Goal: Ask a question

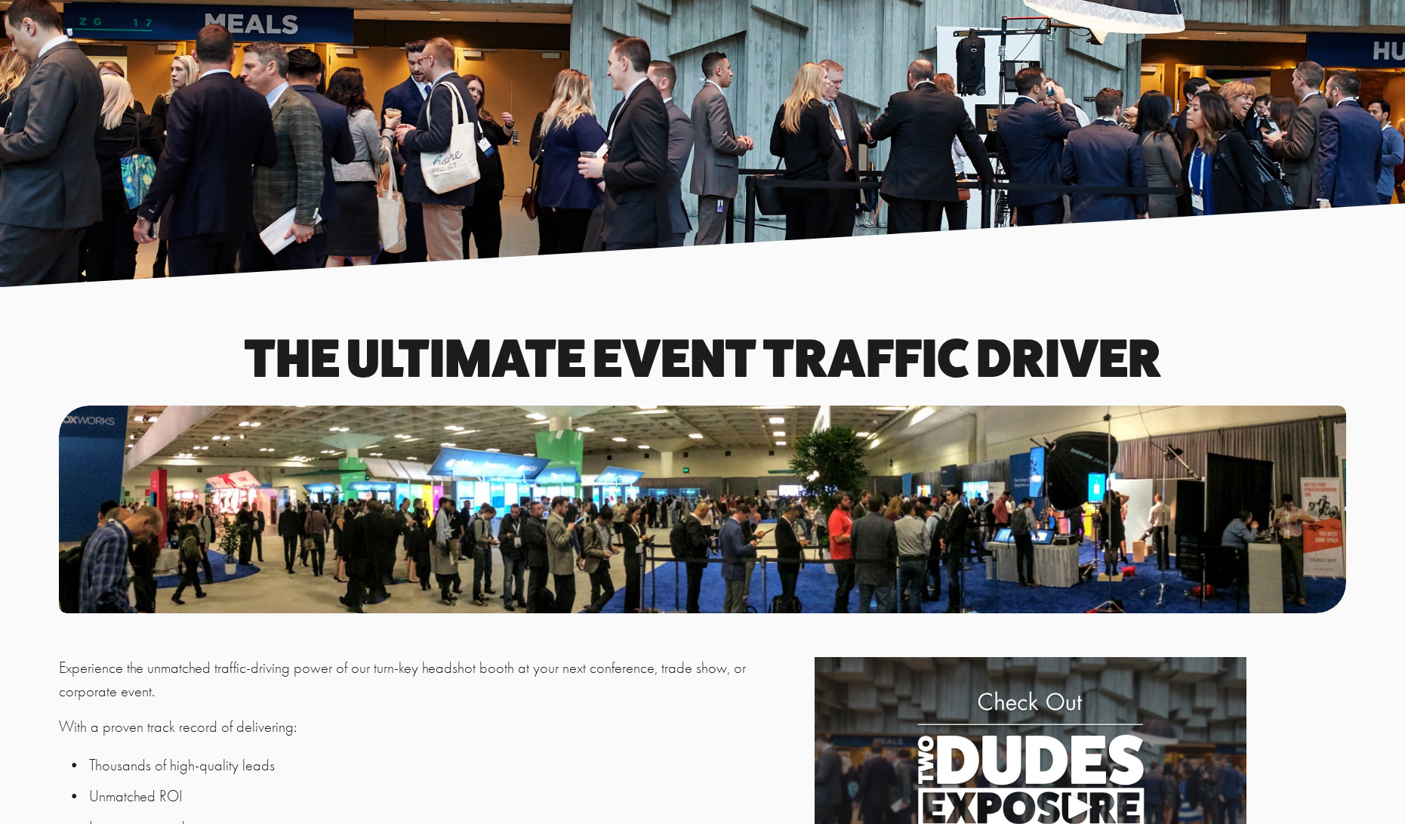
scroll to position [1586, 0]
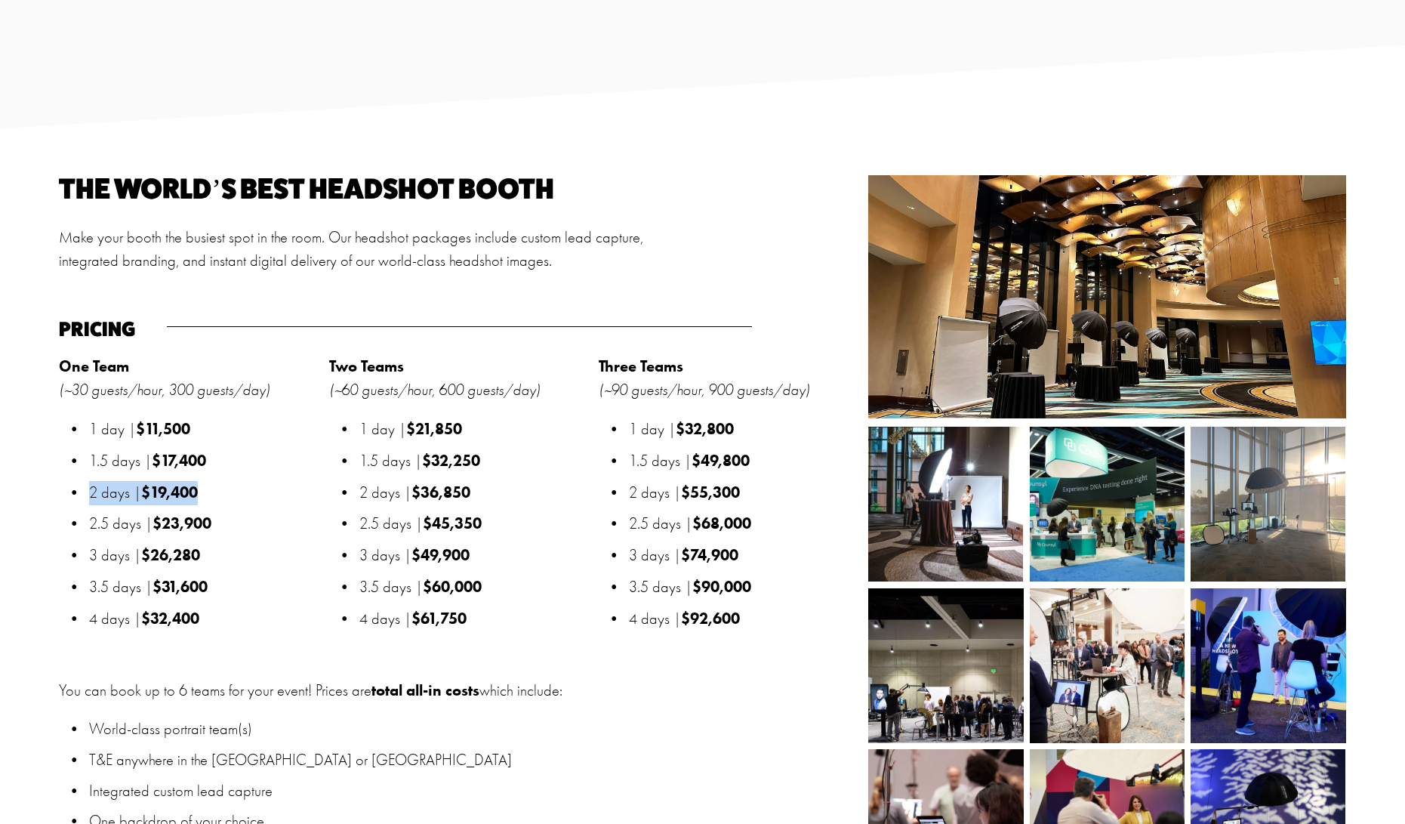
drag, startPoint x: 202, startPoint y: 487, endPoint x: 85, endPoint y: 489, distance: 117.0
click at [89, 489] on p "2 days | $19,400" at bounding box center [204, 493] width 231 height 24
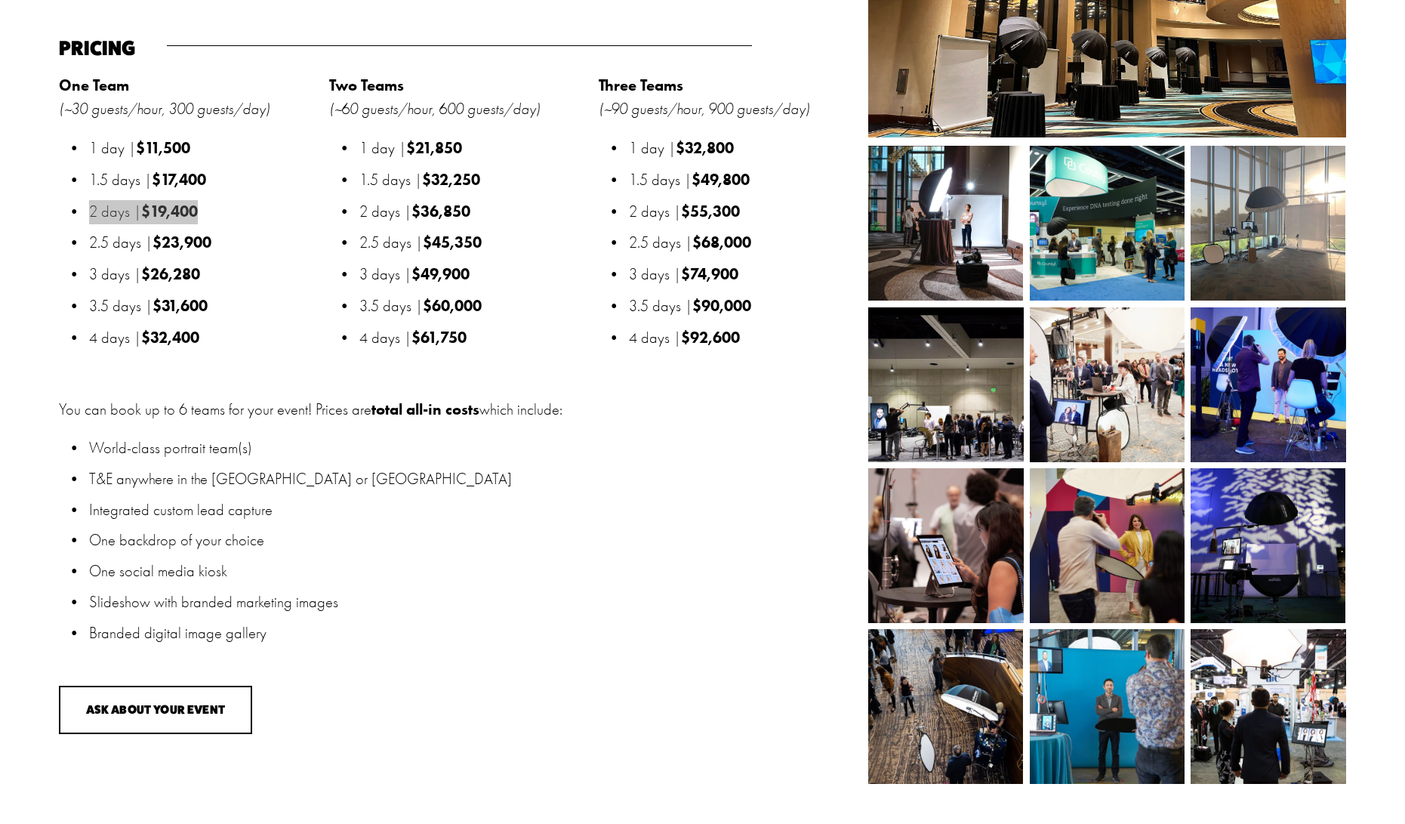
scroll to position [1868, 0]
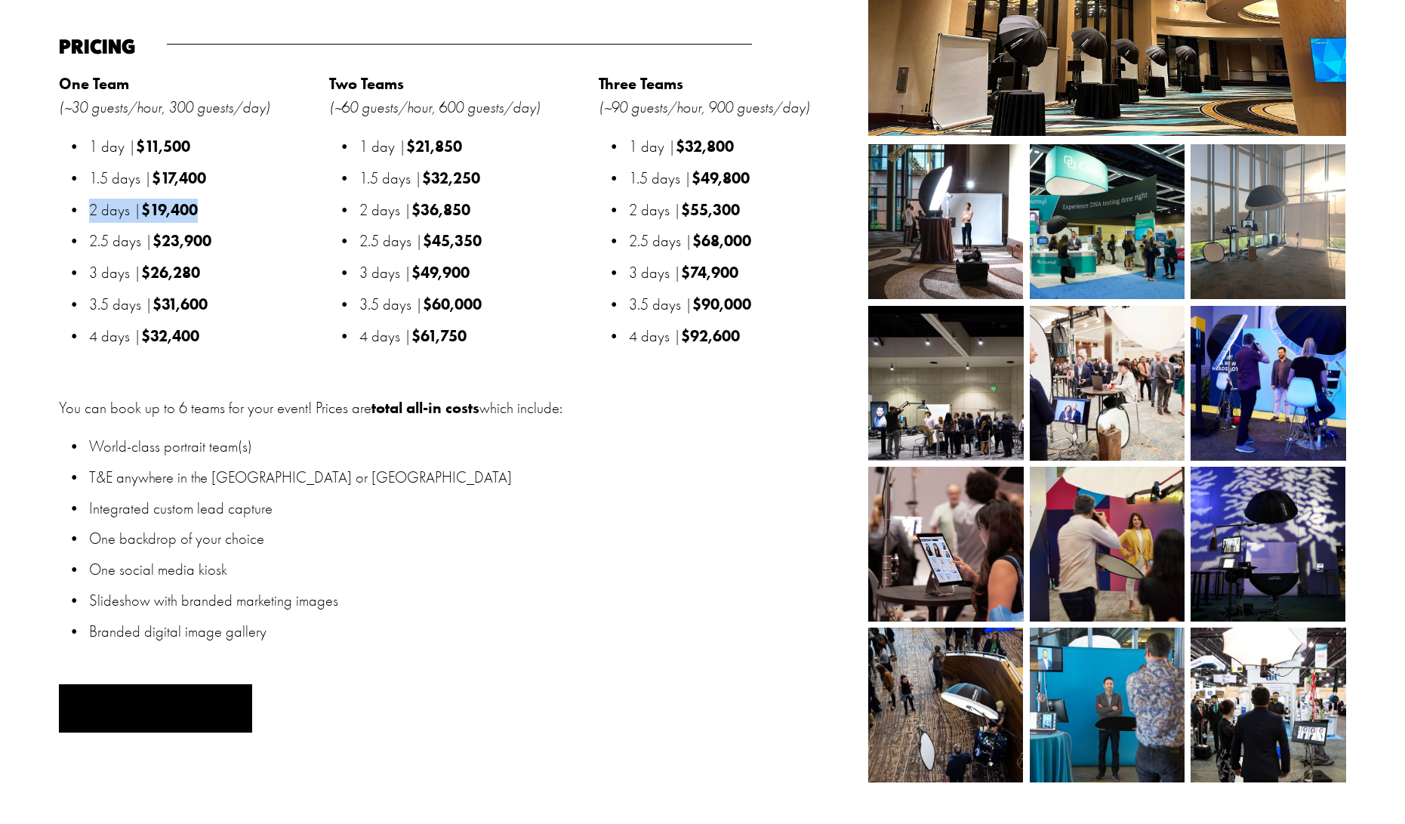
click at [174, 709] on button "Ask About Your Event" at bounding box center [155, 708] width 193 height 49
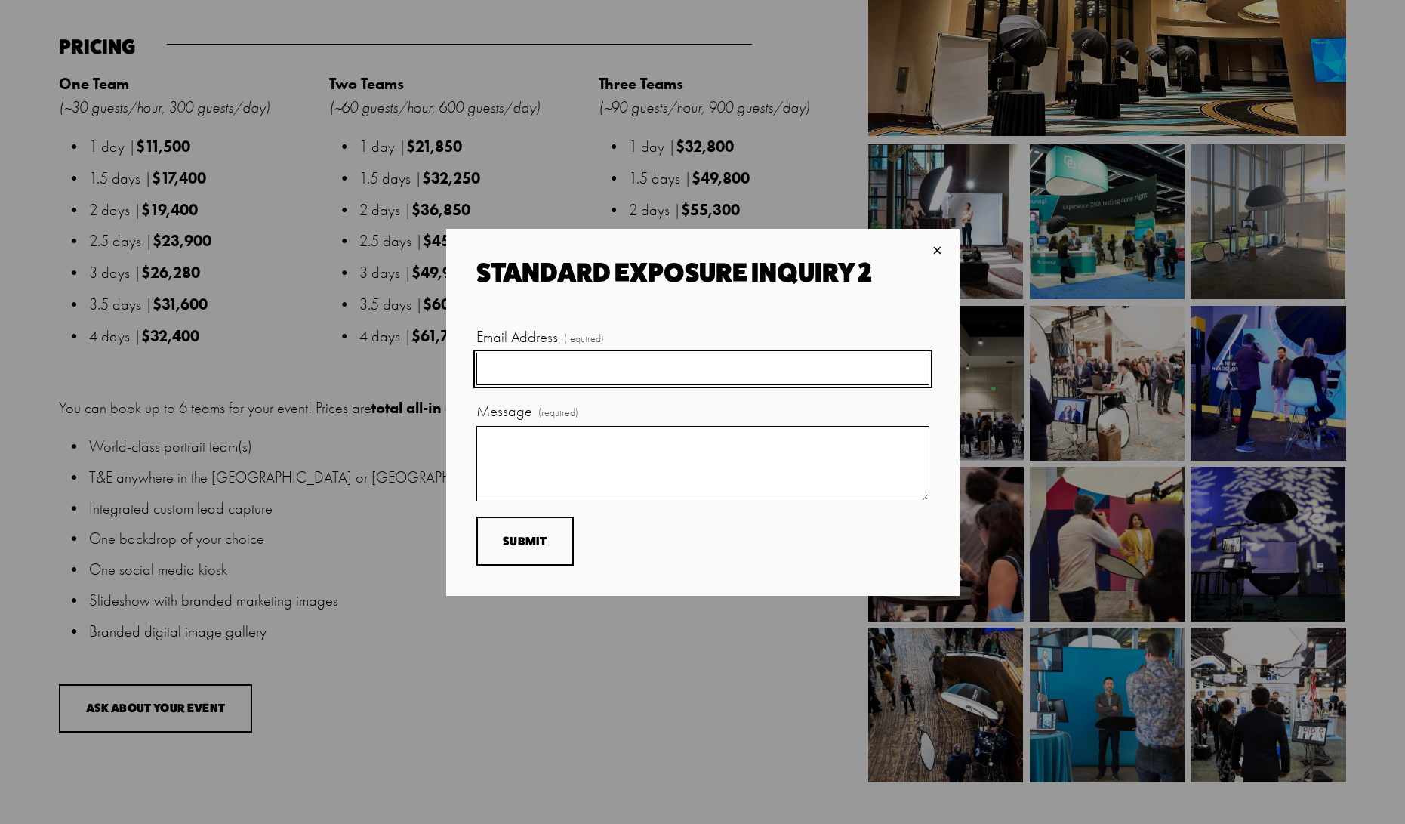
click at [555, 361] on input "Email Address (required)" at bounding box center [702, 369] width 453 height 32
type input "[PERSON_NAME][EMAIL_ADDRESS][PERSON_NAME][DOMAIN_NAME]"
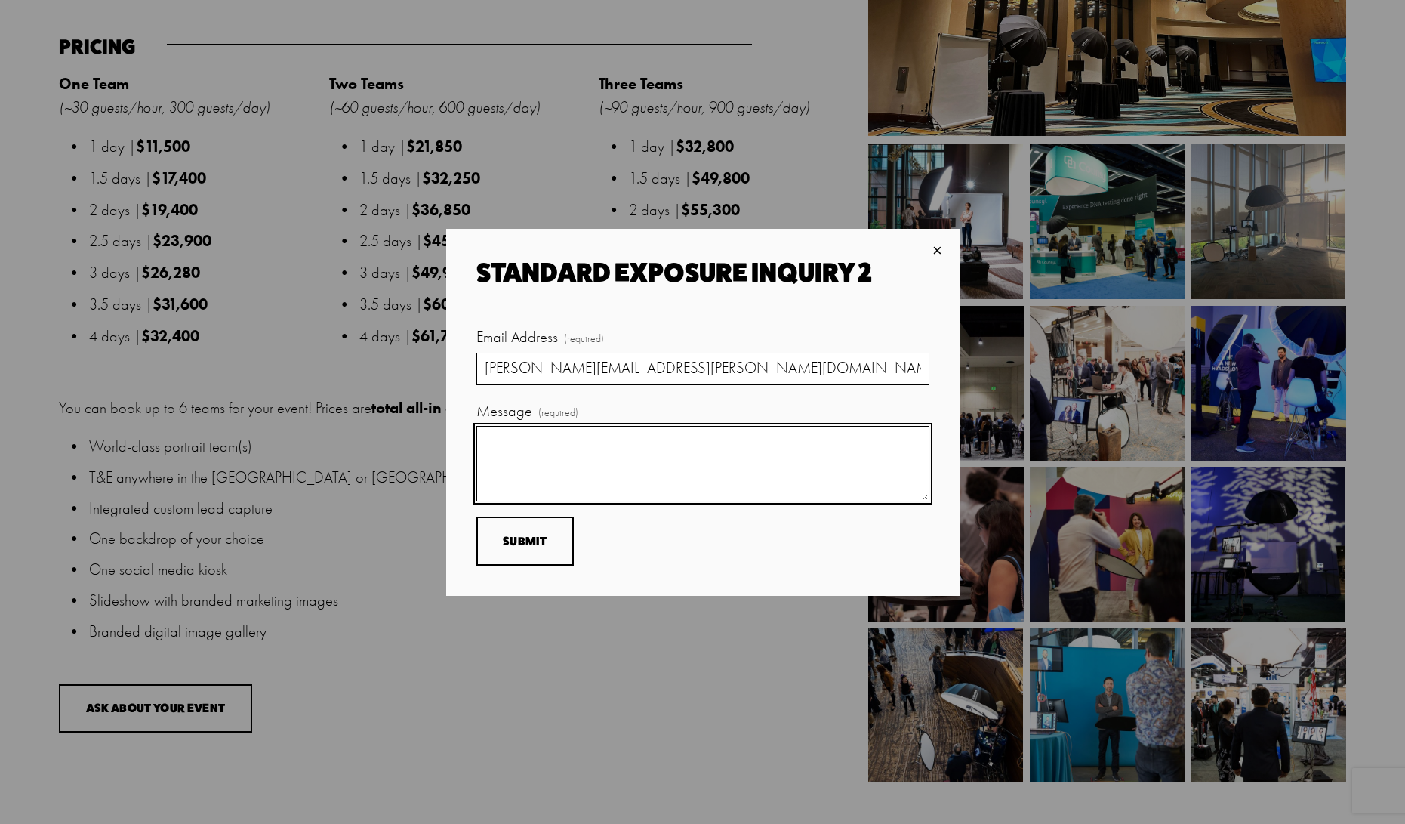
click at [513, 443] on textarea "Message (required)" at bounding box center [702, 463] width 453 height 75
click at [536, 466] on textarea "Good afternoon, we are looking into utilizing your service for an upcoming even…" at bounding box center [702, 463] width 453 height 75
click at [894, 442] on textarea "Good afternoon, we are exploring the possibility of utilizing your service for …" at bounding box center [702, 463] width 453 height 75
click at [638, 469] on textarea "Good afternoon, we are exploring the possibility of utilizing your services for…" at bounding box center [702, 463] width 453 height 75
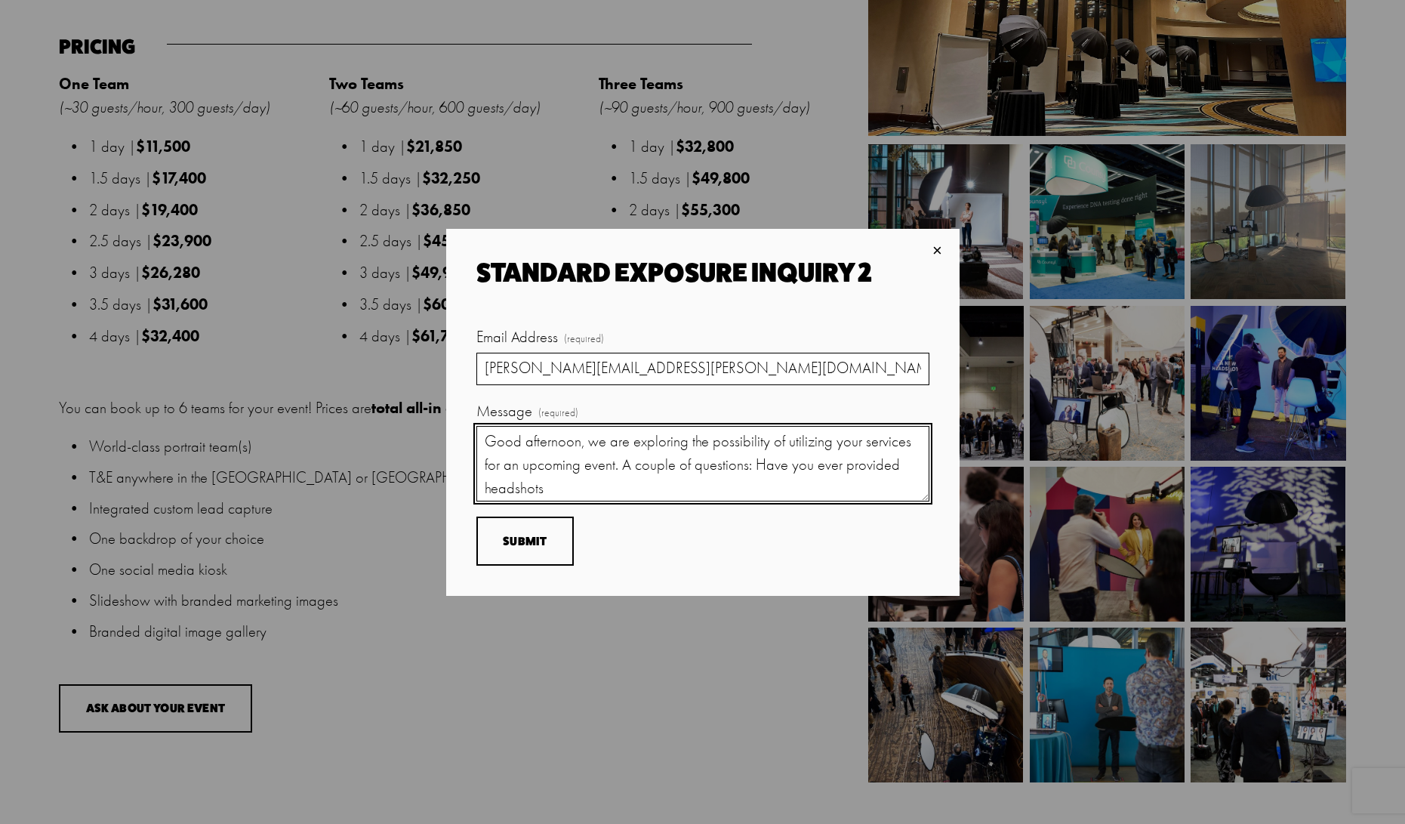
click at [760, 462] on textarea "Good afternoon, we are exploring the possibility of utilizing your services for…" at bounding box center [702, 463] width 453 height 75
click at [611, 488] on textarea "Good afternoon, we are exploring the possibility of utilizing your services for…" at bounding box center [702, 463] width 453 height 75
paste textarea "[URL][DOMAIN_NAME]"
click at [628, 465] on textarea "Good afternoon, we are exploring the possibility of utilizing your services for…" at bounding box center [702, 463] width 453 height 75
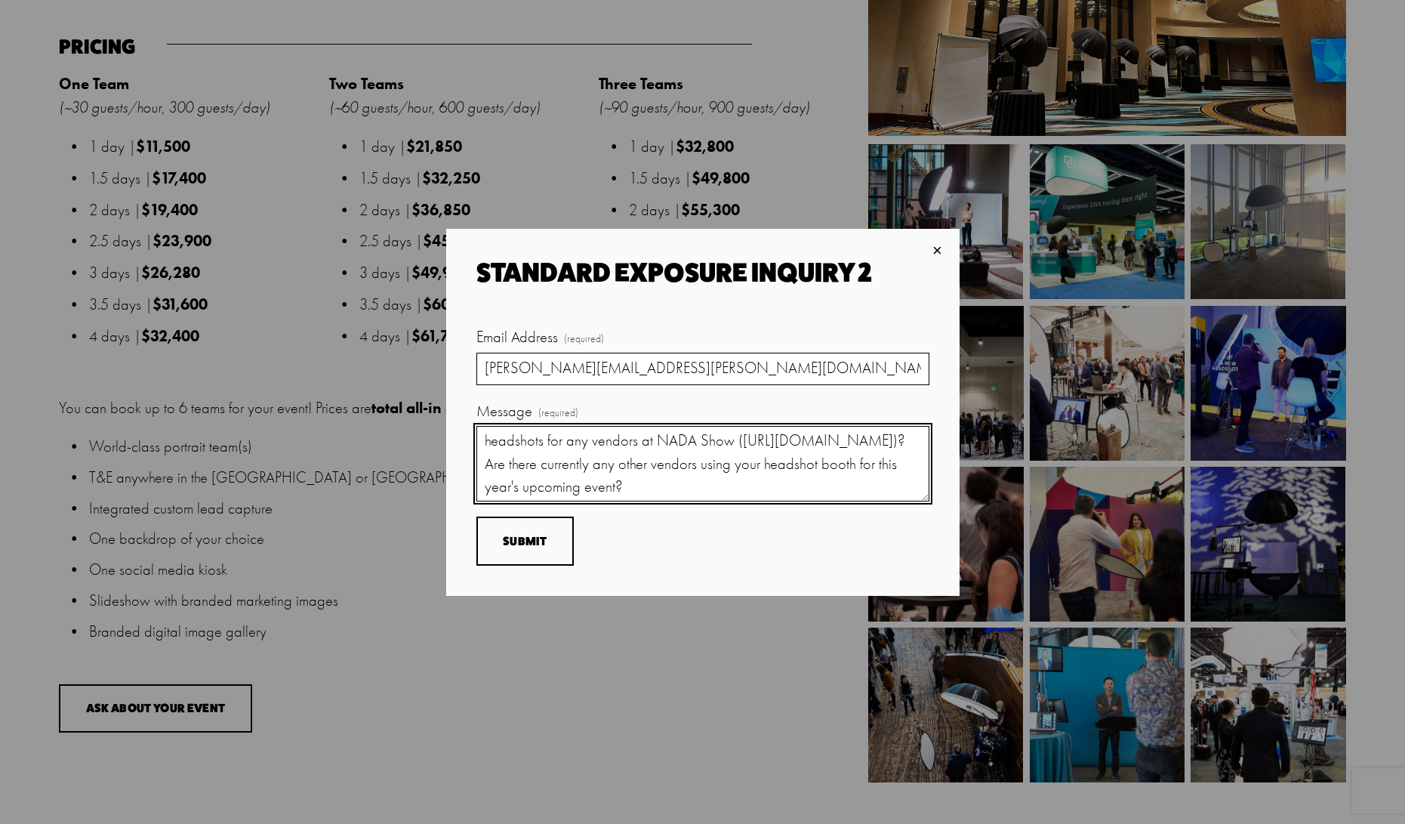
click at [690, 482] on textarea "Good afternoon, we are exploring the possibility of utilizing your services for…" at bounding box center [702, 463] width 453 height 75
click at [832, 494] on textarea "Good afternoon, we are exploring the possibility of utilizing your services for…" at bounding box center [702, 463] width 453 height 75
click at [827, 463] on textarea "Good afternoon, we are exploring the possibility of utilizing your services for…" at bounding box center [702, 463] width 453 height 75
drag, startPoint x: 588, startPoint y: 488, endPoint x: 498, endPoint y: 488, distance: 89.8
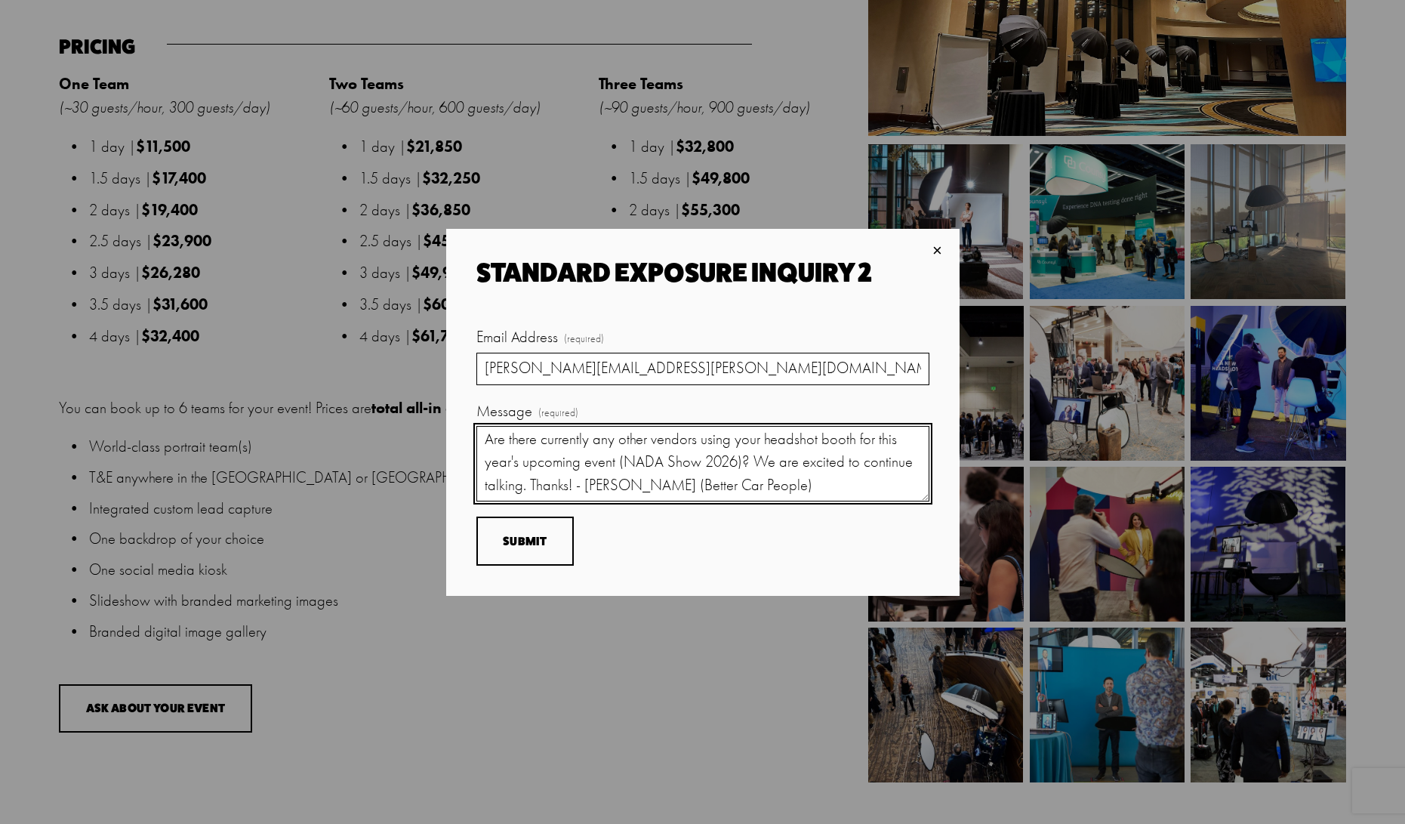
click at [498, 488] on textarea "Good afternoon, we are exploring the possibility of utilizing your services for…" at bounding box center [702, 463] width 453 height 75
type textarea "Good afternoon, we are exploring the possibility of utilizing your services for…"
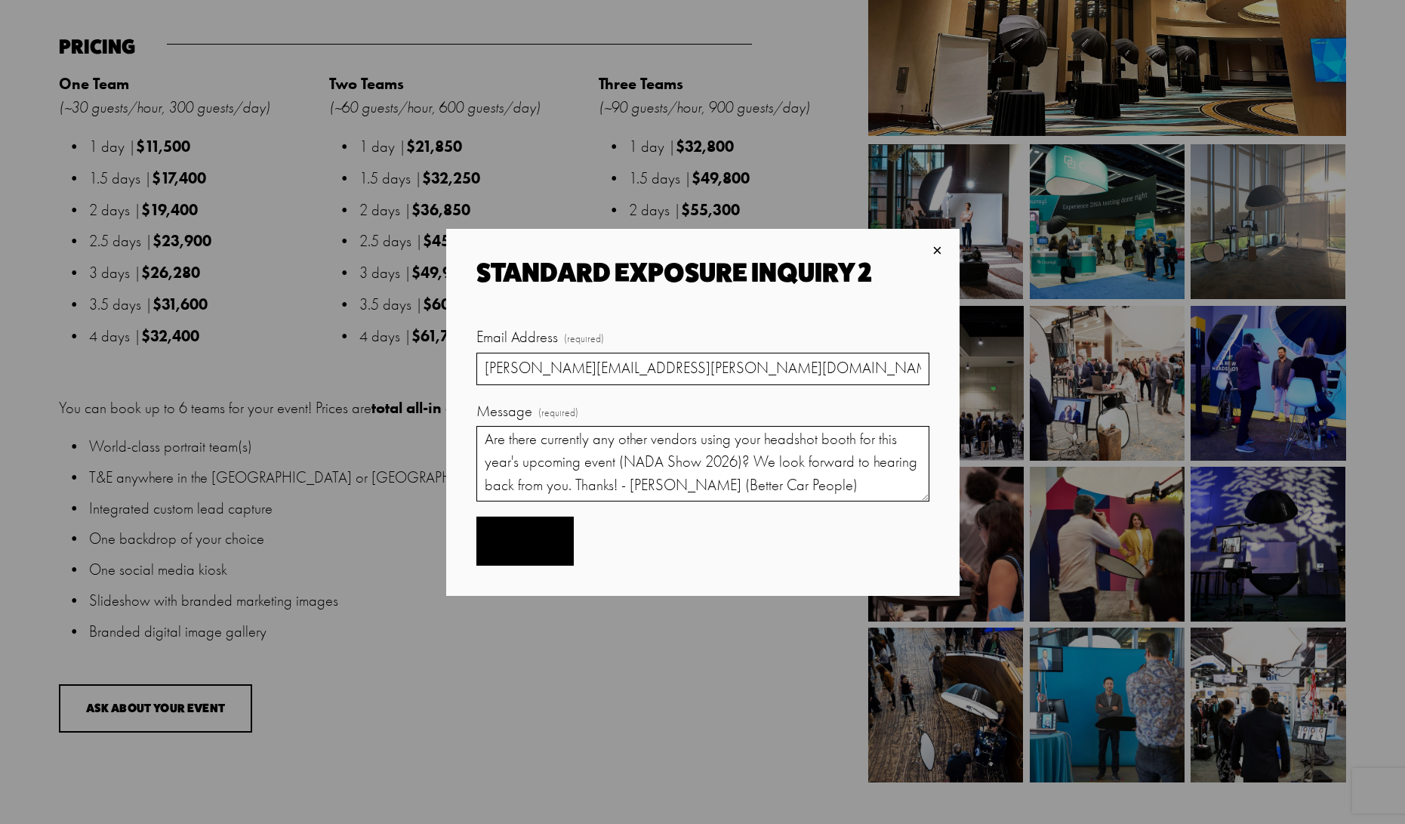
click at [519, 550] on button "Submit Submit" at bounding box center [524, 540] width 97 height 49
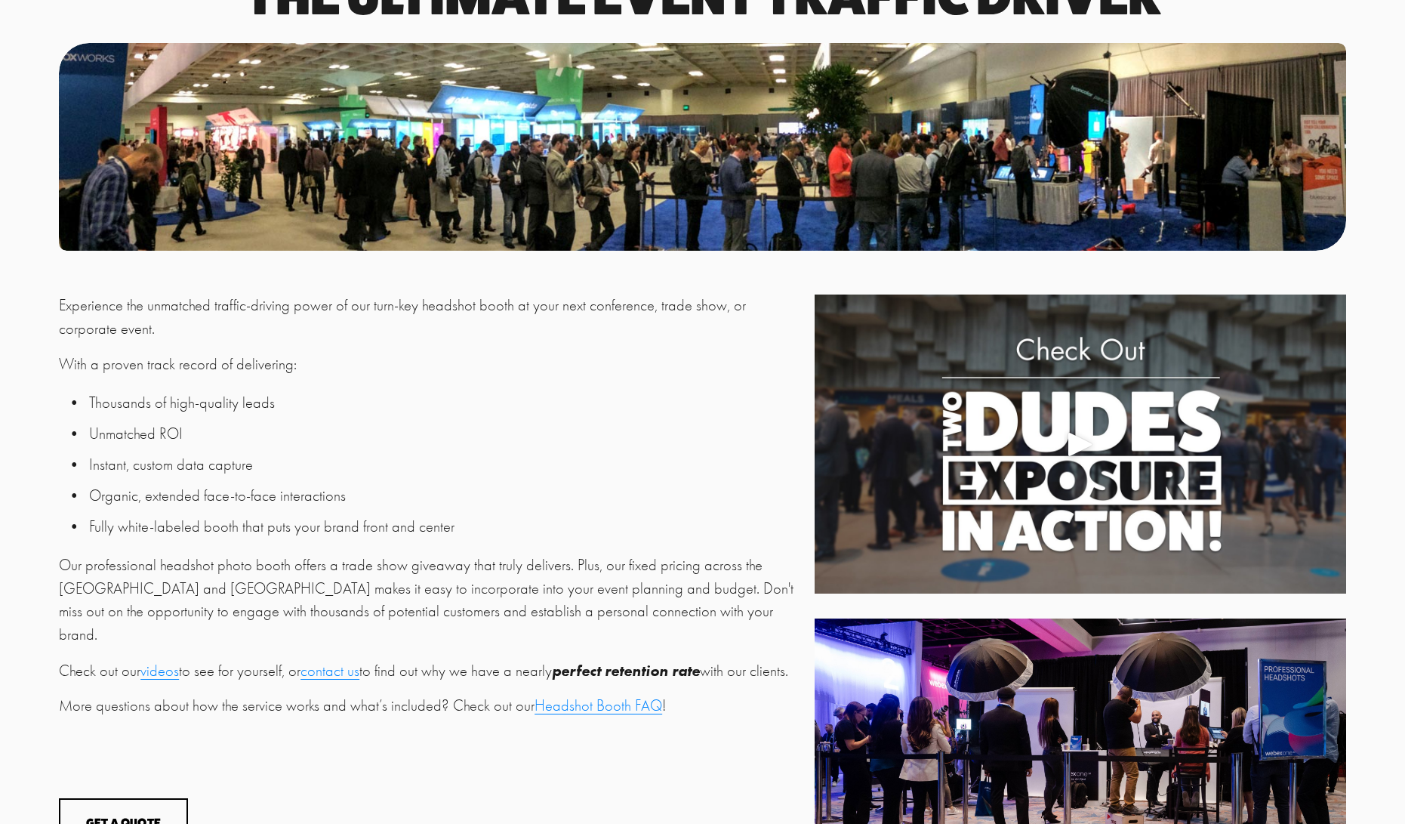
scroll to position [364, 0]
